Goal: Information Seeking & Learning: Learn about a topic

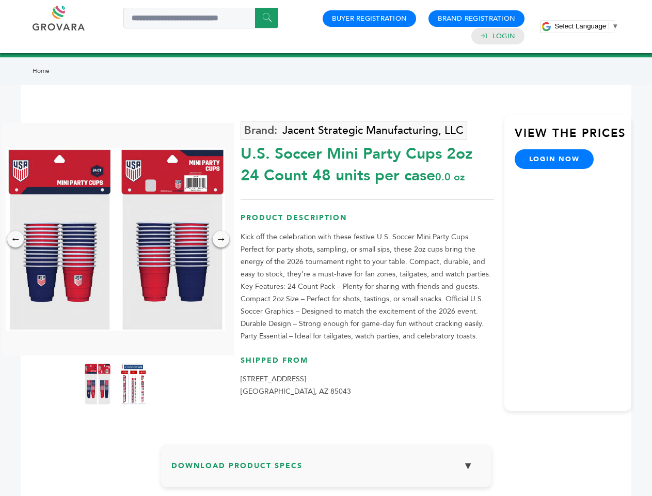
click at [586, 26] on span "Select Language" at bounding box center [580, 26] width 52 height 8
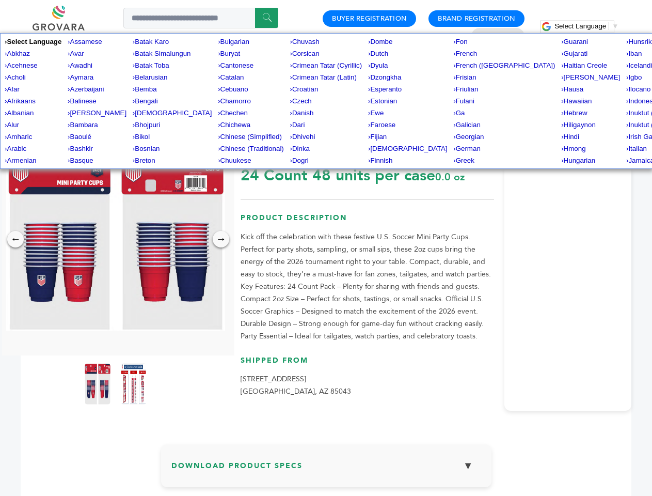
click at [116, 239] on img at bounding box center [115, 239] width 219 height 183
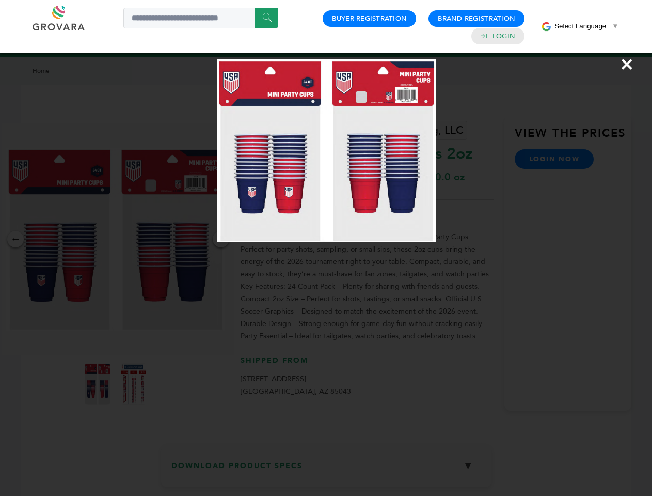
click at [15, 239] on div "×" at bounding box center [326, 248] width 652 height 496
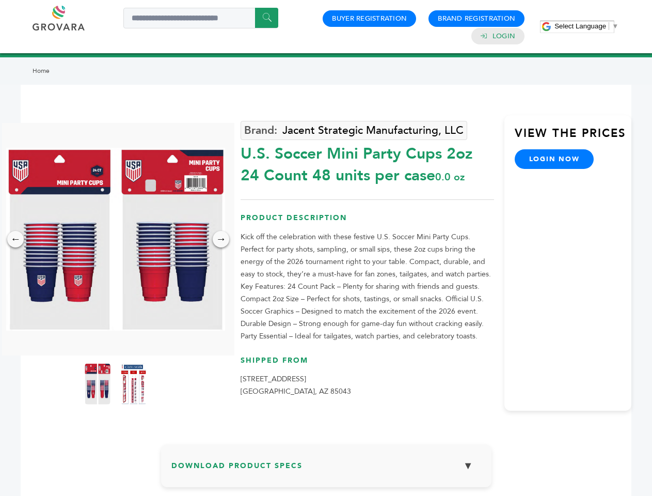
click at [221, 239] on div "→" at bounding box center [221, 239] width 17 height 17
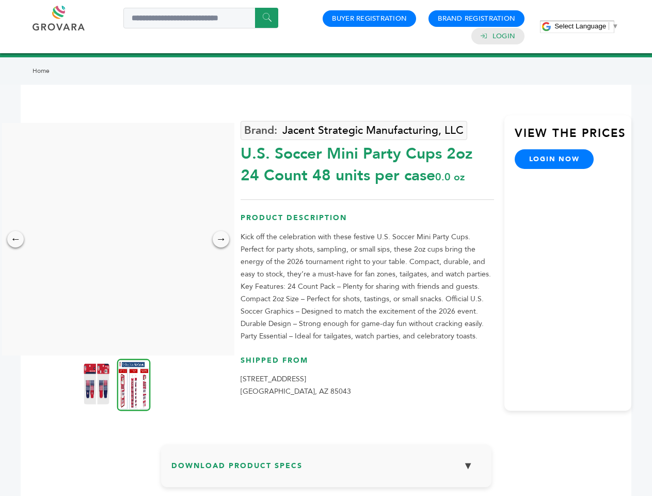
click at [98, 384] on img at bounding box center [97, 383] width 26 height 41
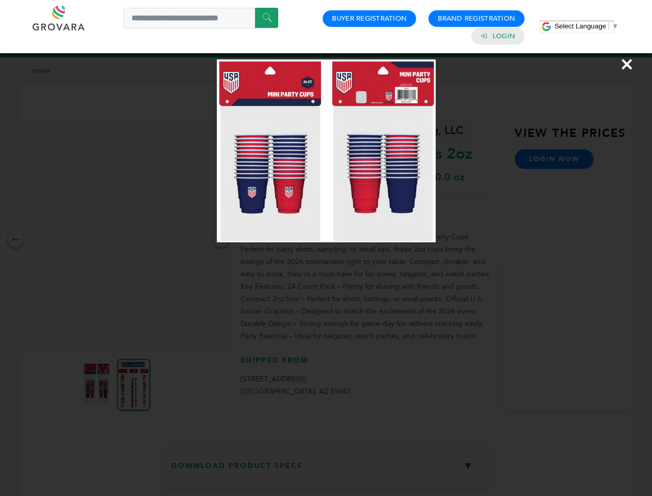
click at [134, 384] on div "×" at bounding box center [326, 248] width 652 height 496
click at [326, 469] on h3 "Download Product Specs ▼" at bounding box center [326, 469] width 310 height 30
